Goal: Transaction & Acquisition: Purchase product/service

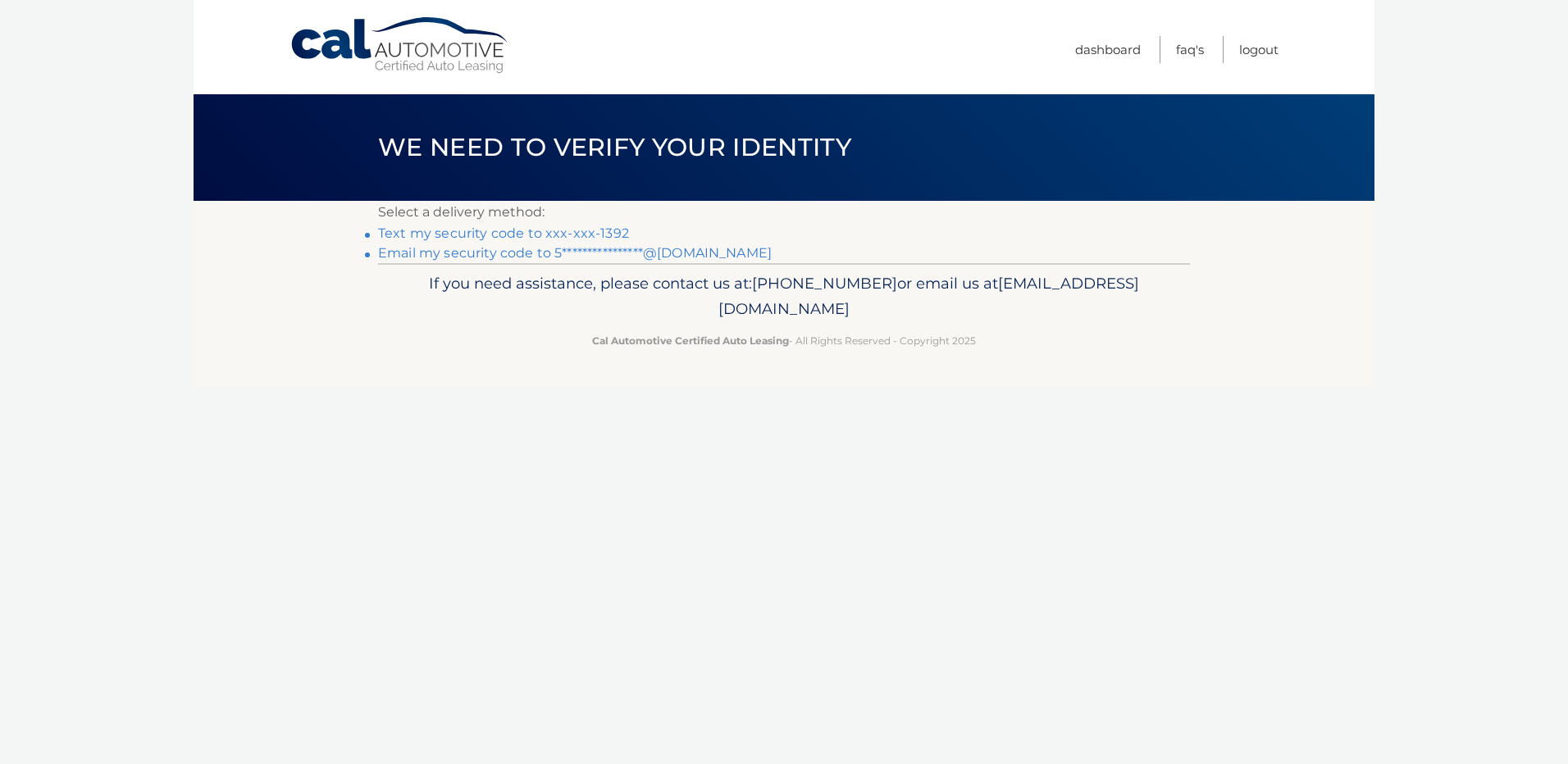
click at [589, 234] on link "Text my security code to xxx-xxx-1392" at bounding box center [503, 233] width 251 height 15
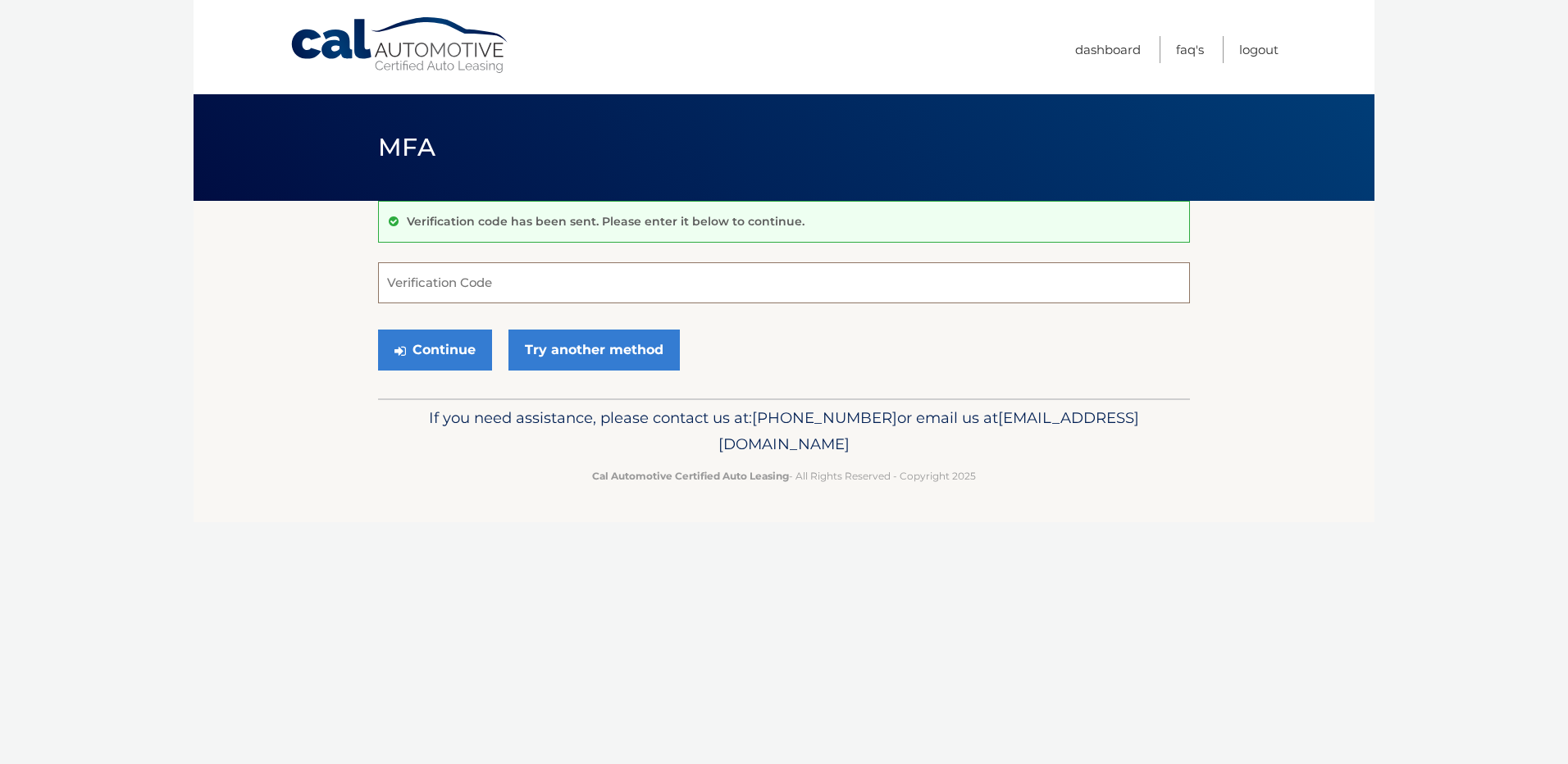
click at [525, 281] on input "Verification Code" at bounding box center [784, 283] width 812 height 41
type input "876591"
click at [425, 353] on button "Continue" at bounding box center [435, 350] width 114 height 41
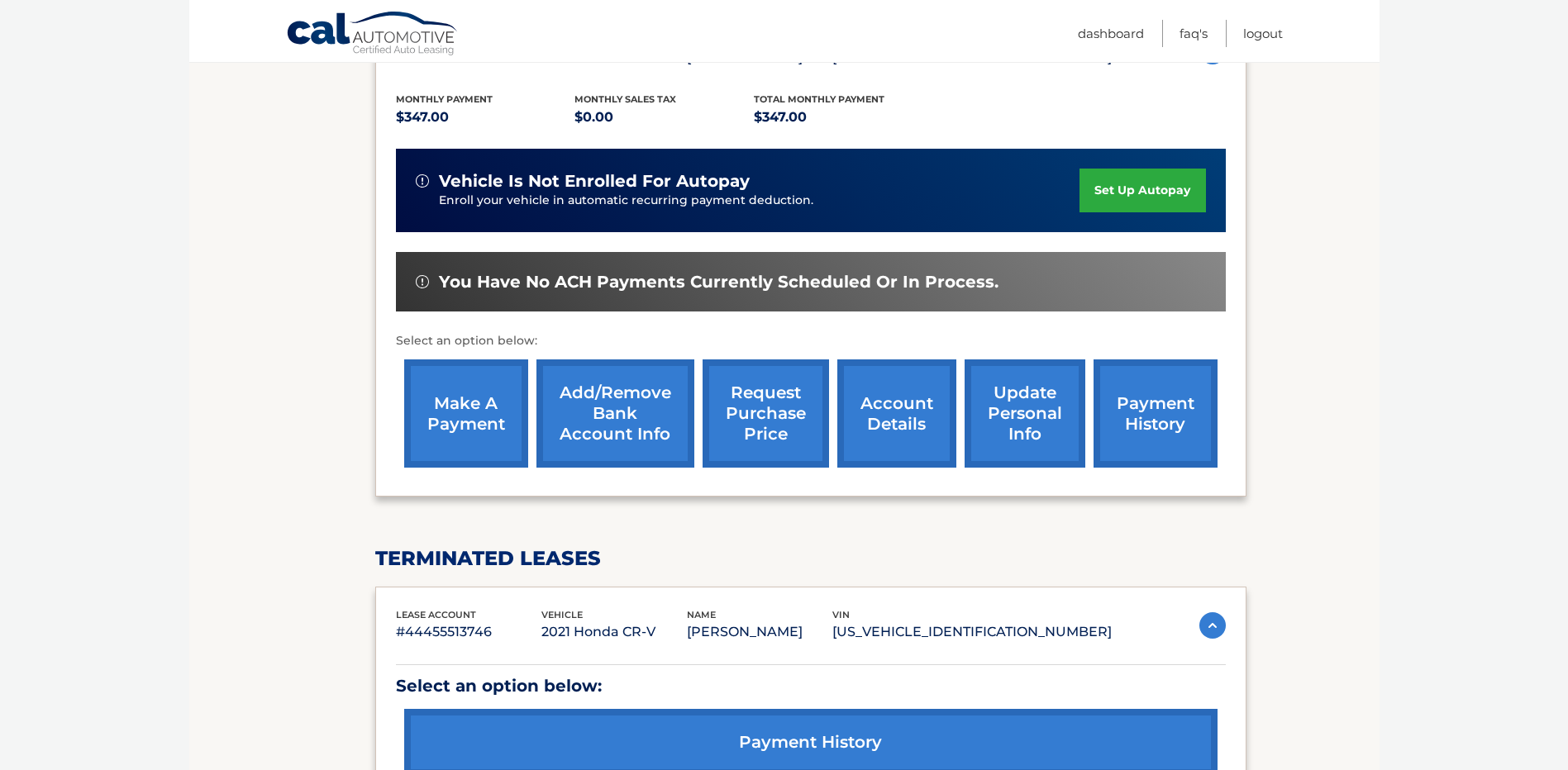
scroll to position [331, 0]
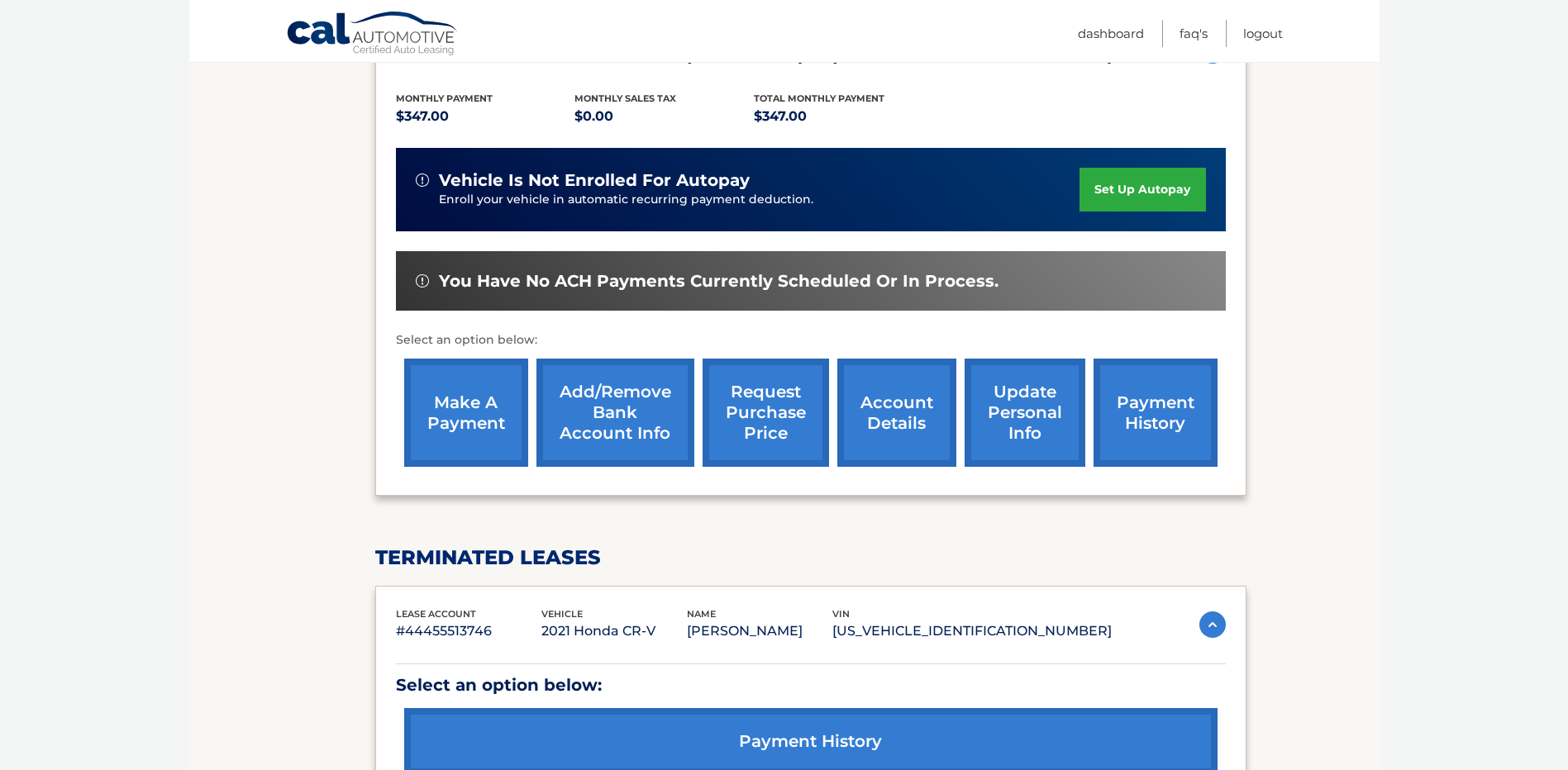
click at [465, 415] on link "make a payment" at bounding box center [466, 412] width 124 height 108
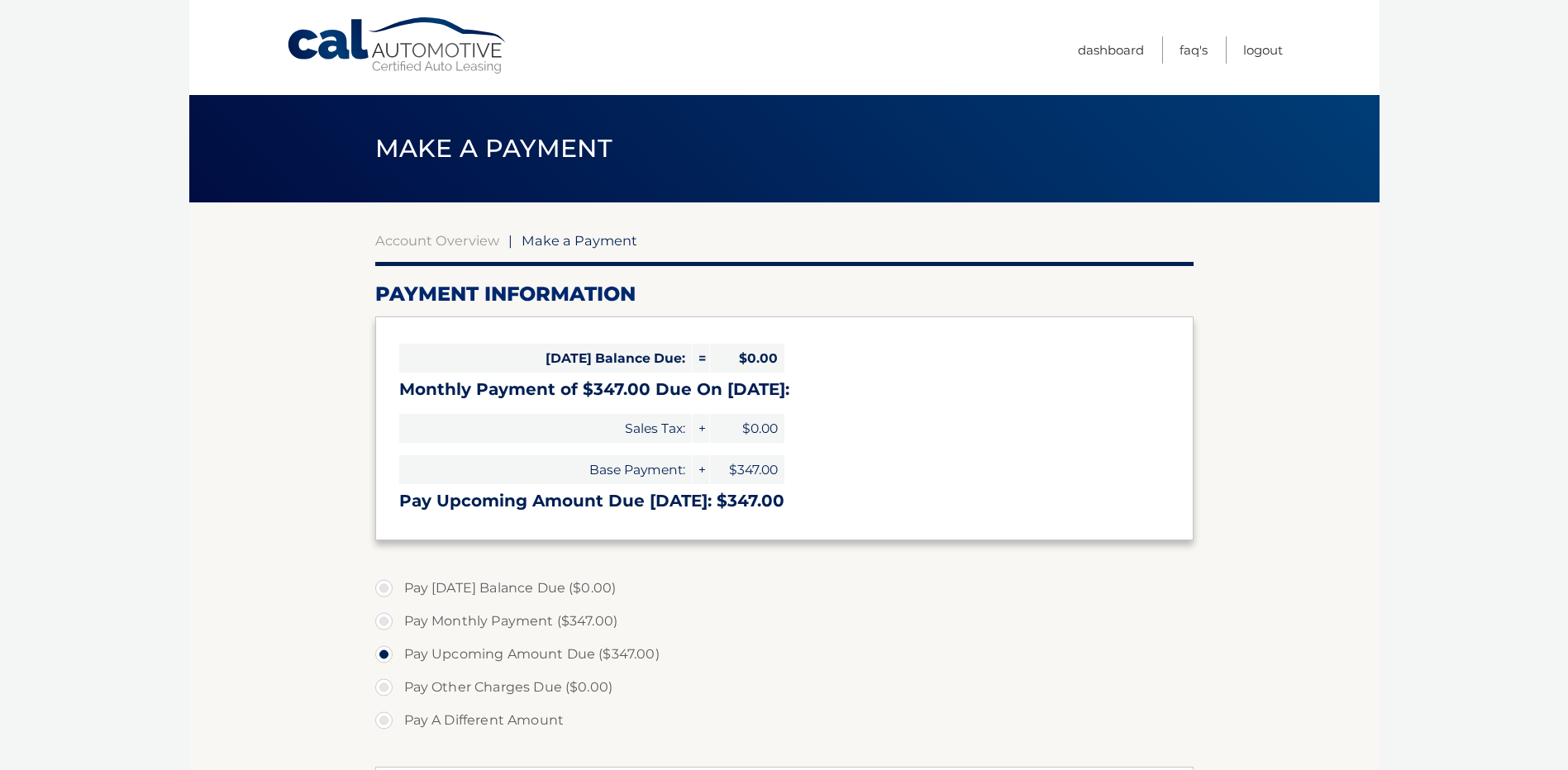
select select "MmMzOGQ4NzYtYmRiMi00NDc4LTllODAtODRiMThlNWIyMDY3"
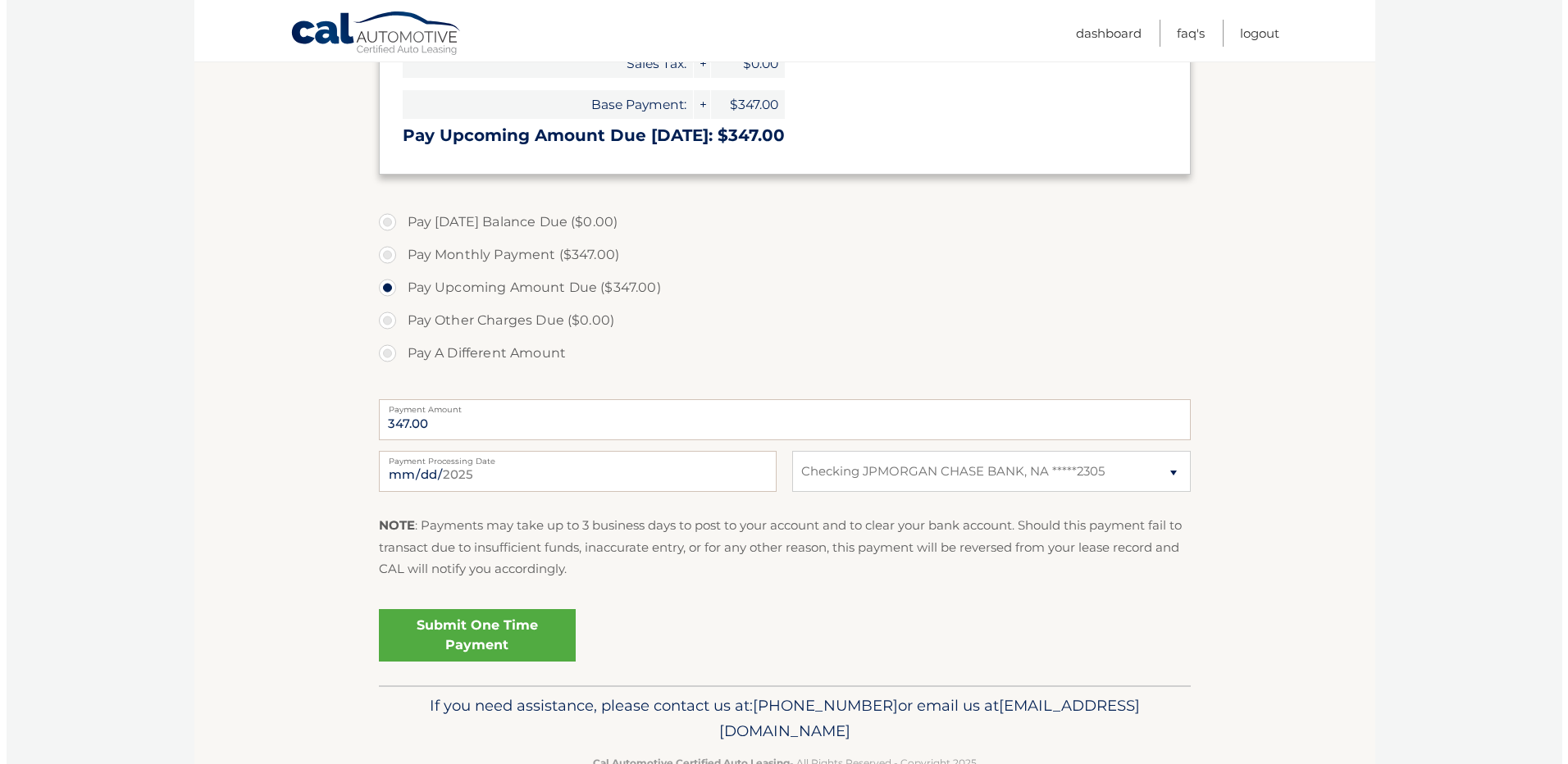
scroll to position [408, 0]
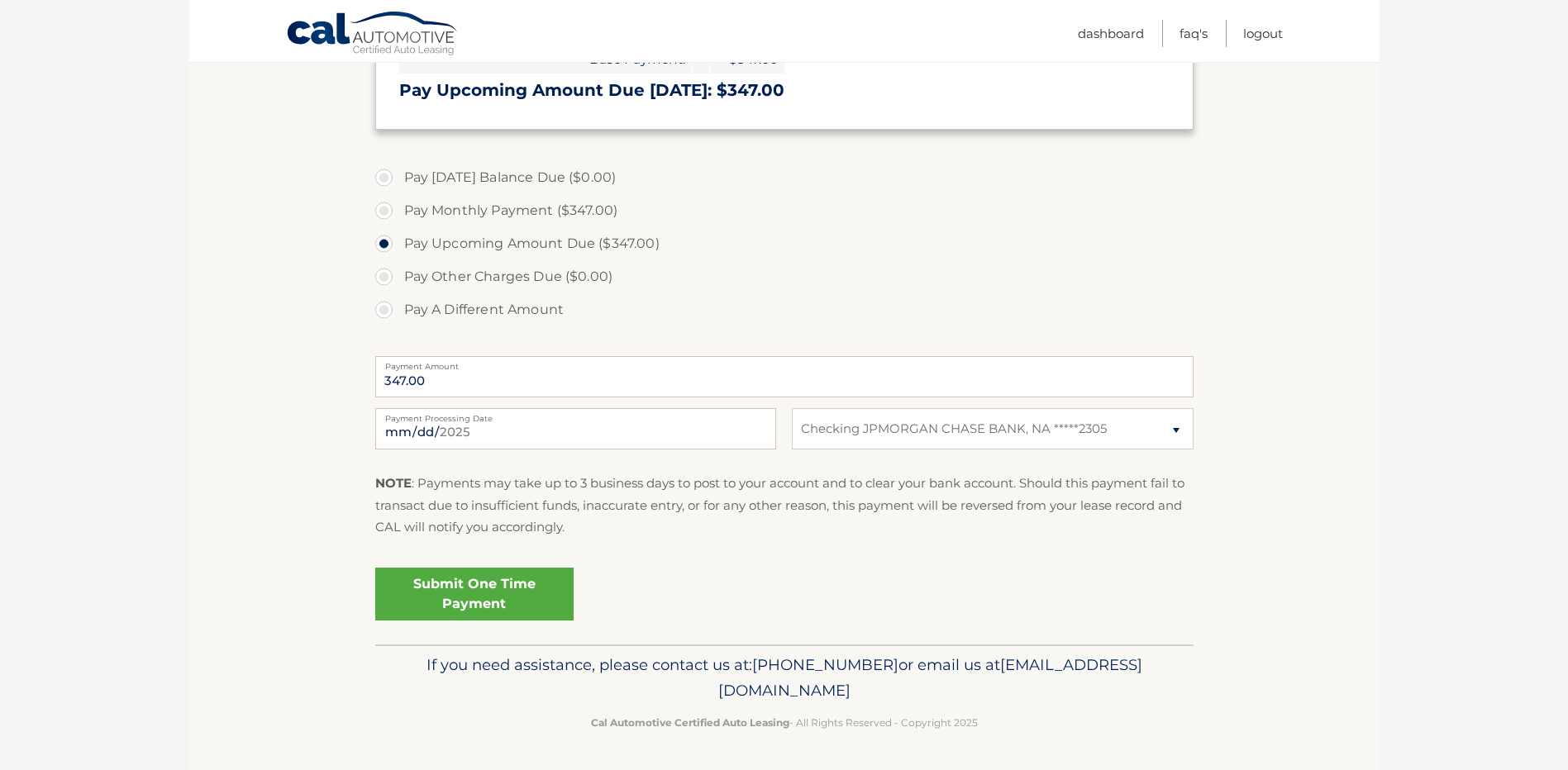
click at [494, 591] on link "Submit One Time Payment" at bounding box center [474, 595] width 198 height 53
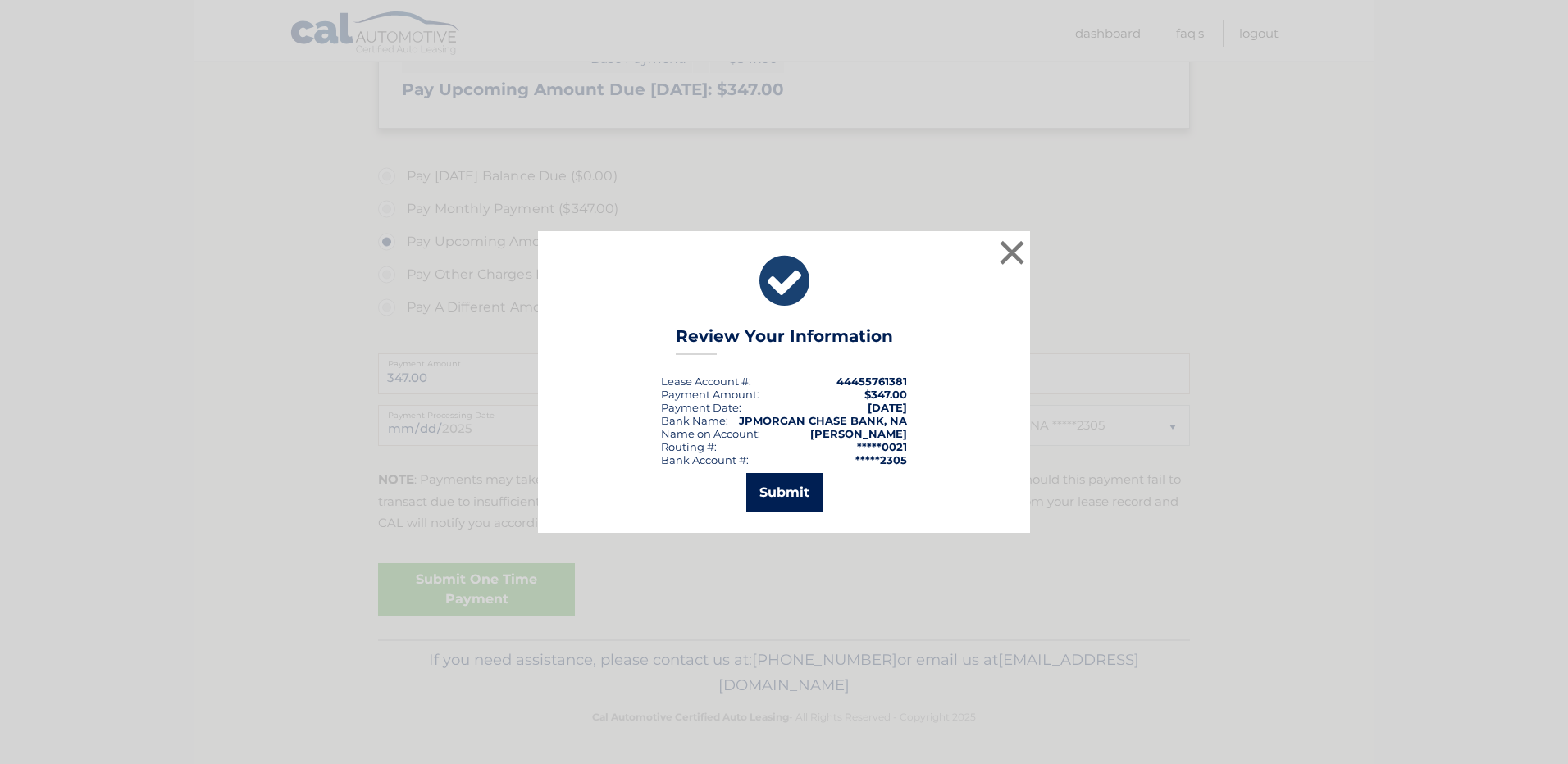
click at [778, 487] on button "Submit" at bounding box center [784, 493] width 76 height 39
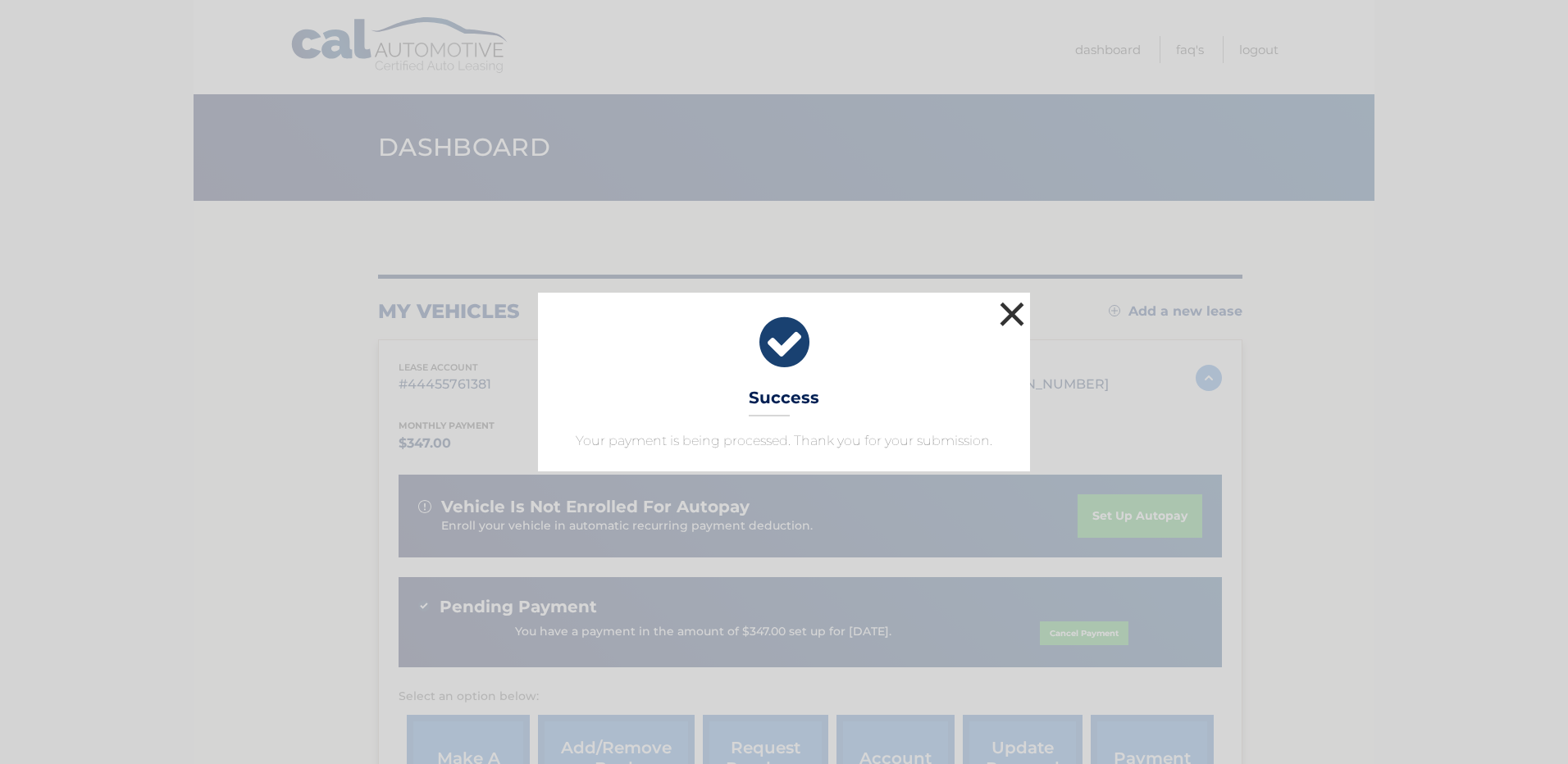
click at [1021, 312] on button "×" at bounding box center [1012, 314] width 32 height 32
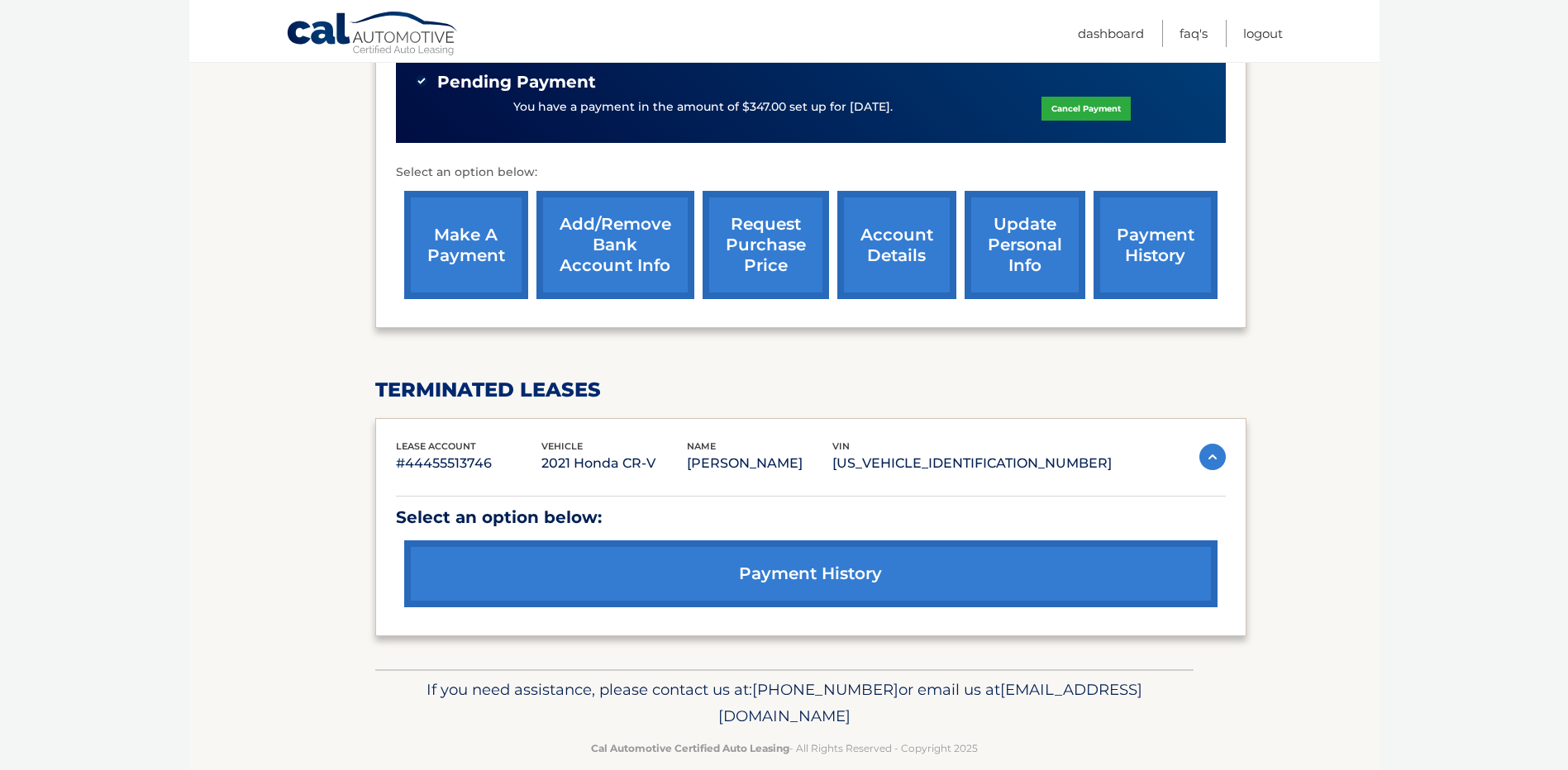
scroll to position [554, 0]
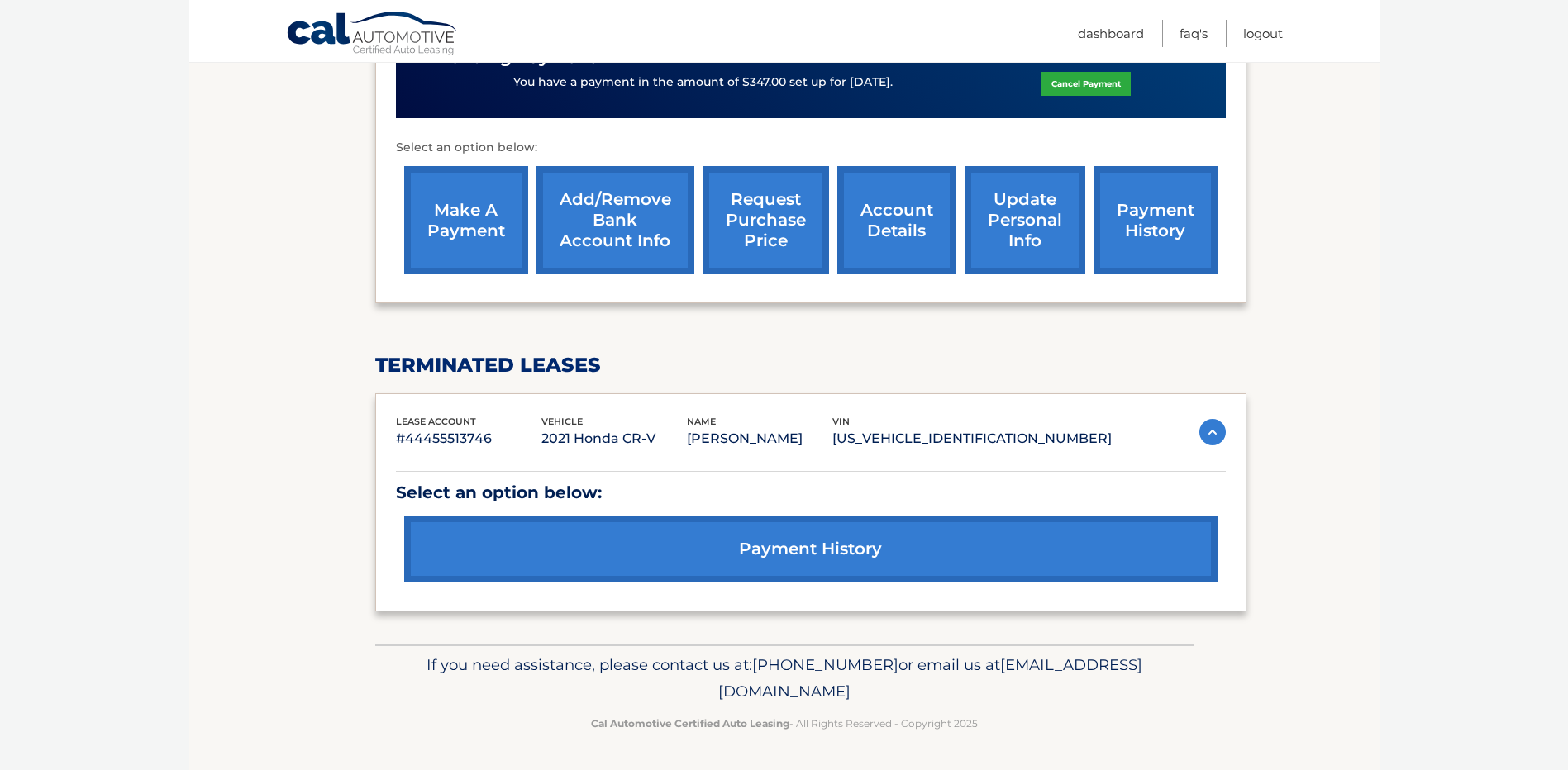
click at [828, 548] on link "payment history" at bounding box center [810, 549] width 813 height 67
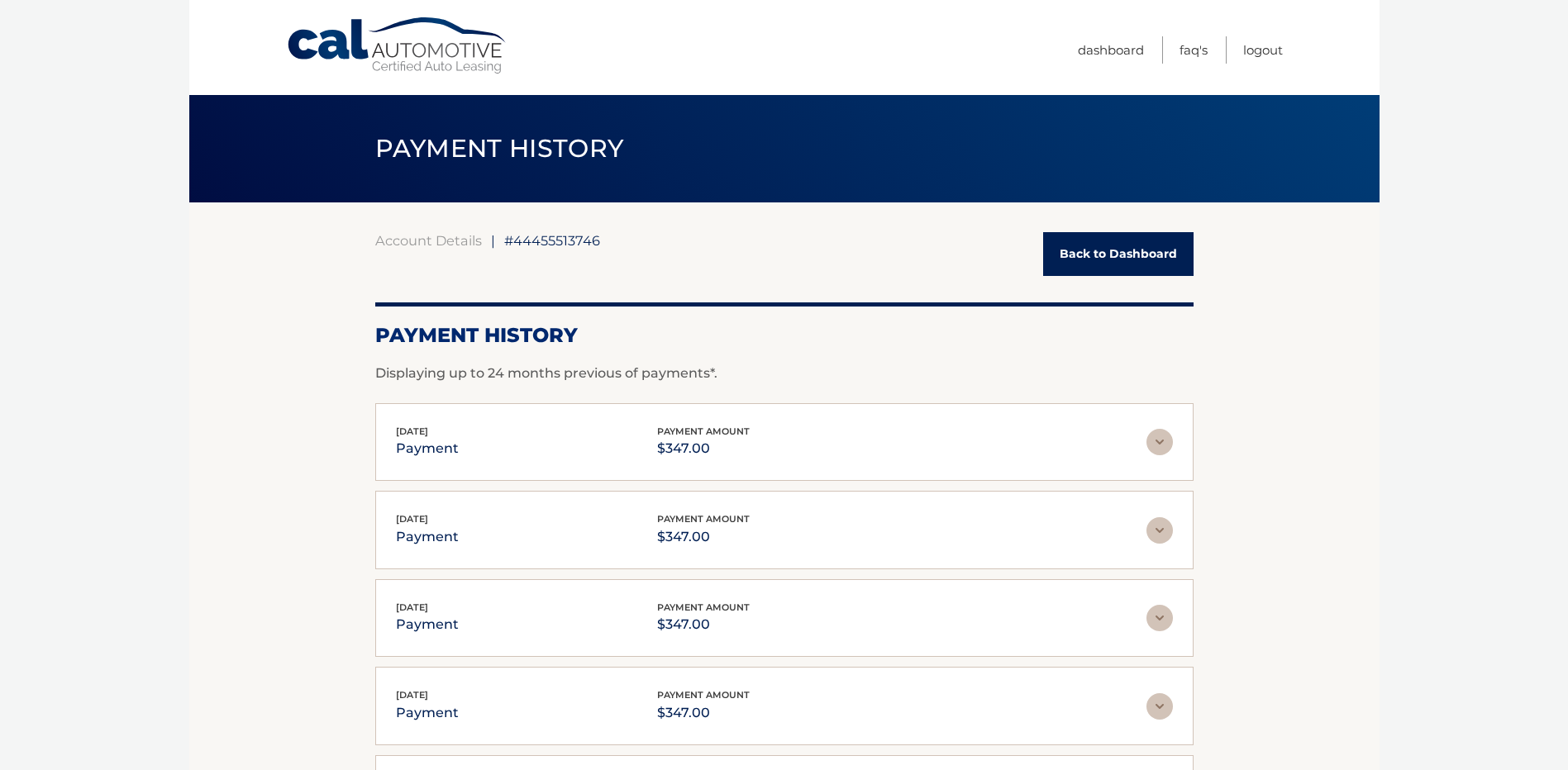
click at [1150, 254] on link "Back to Dashboard" at bounding box center [1118, 254] width 150 height 44
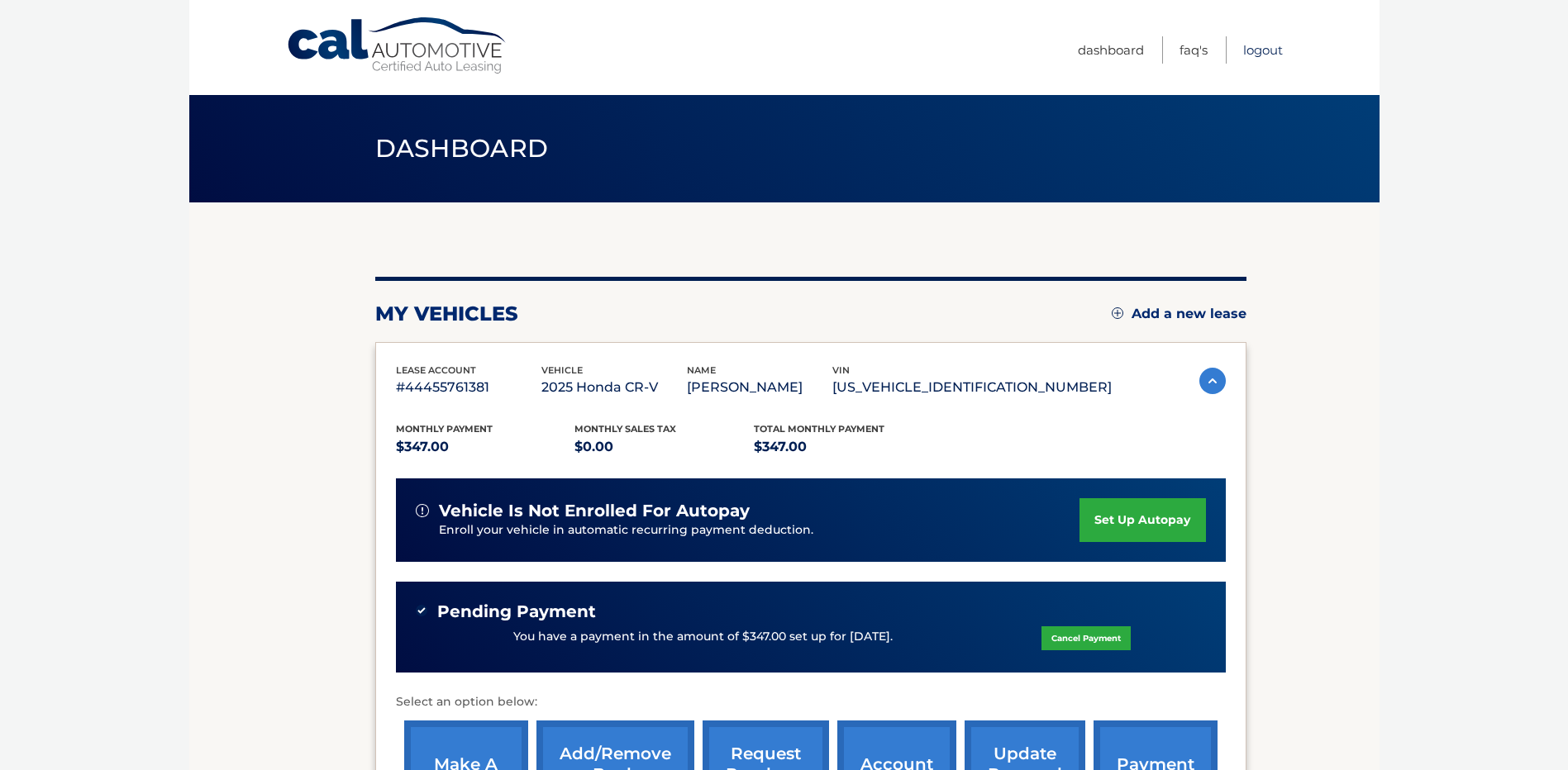
click at [1271, 54] on link "Logout" at bounding box center [1263, 50] width 40 height 28
